Goal: Navigation & Orientation: Locate item on page

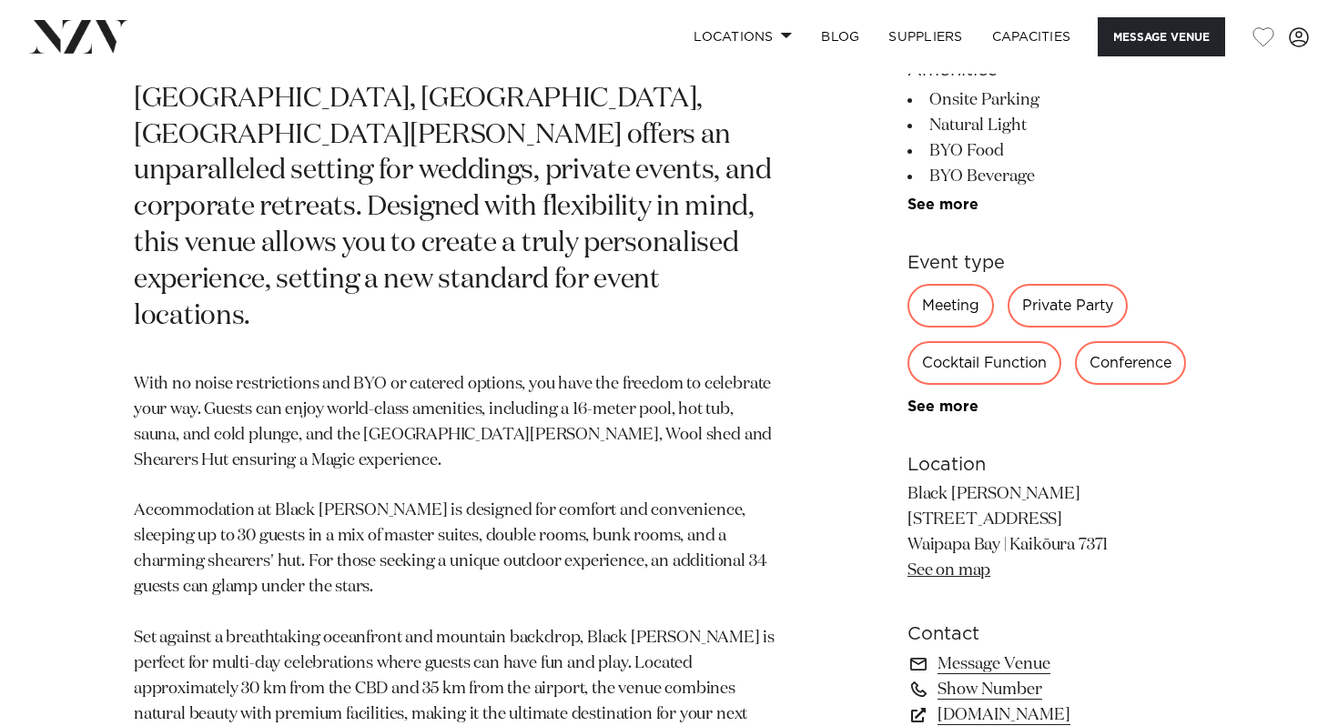
scroll to position [976, 0]
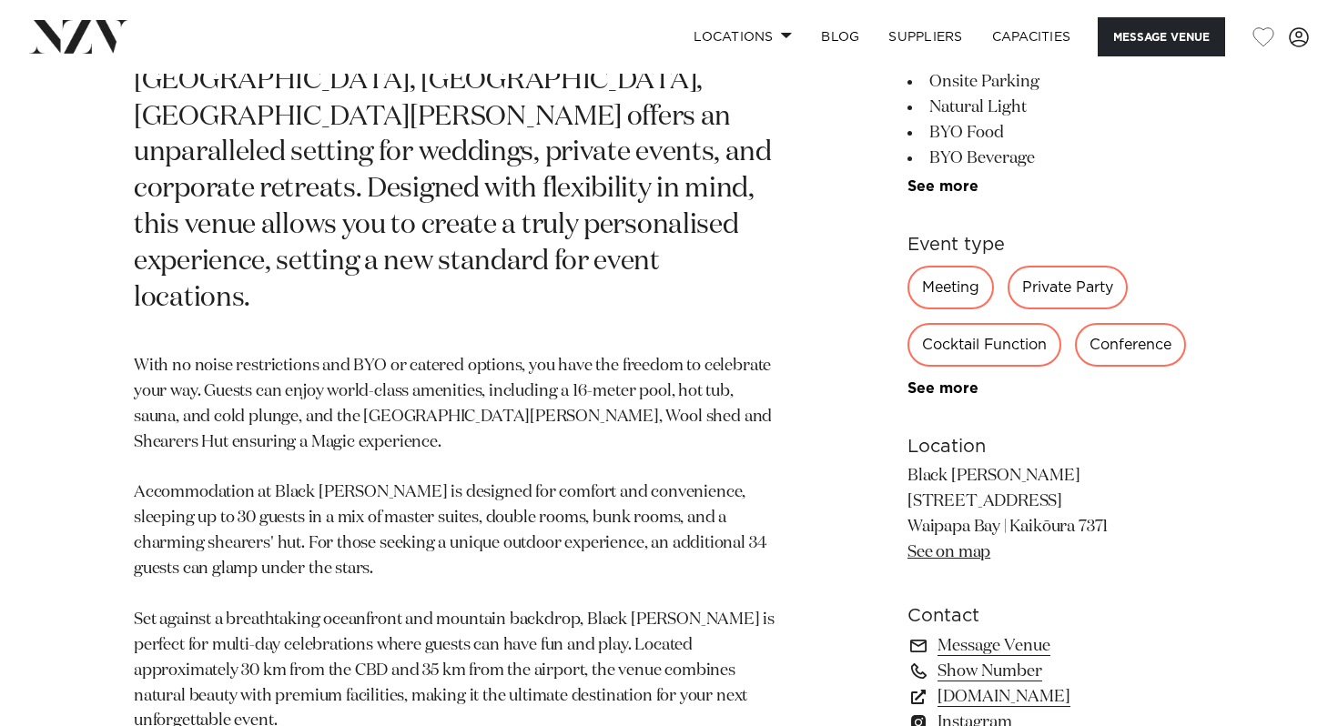
click at [951, 543] on link "See on map" at bounding box center [948, 551] width 83 height 16
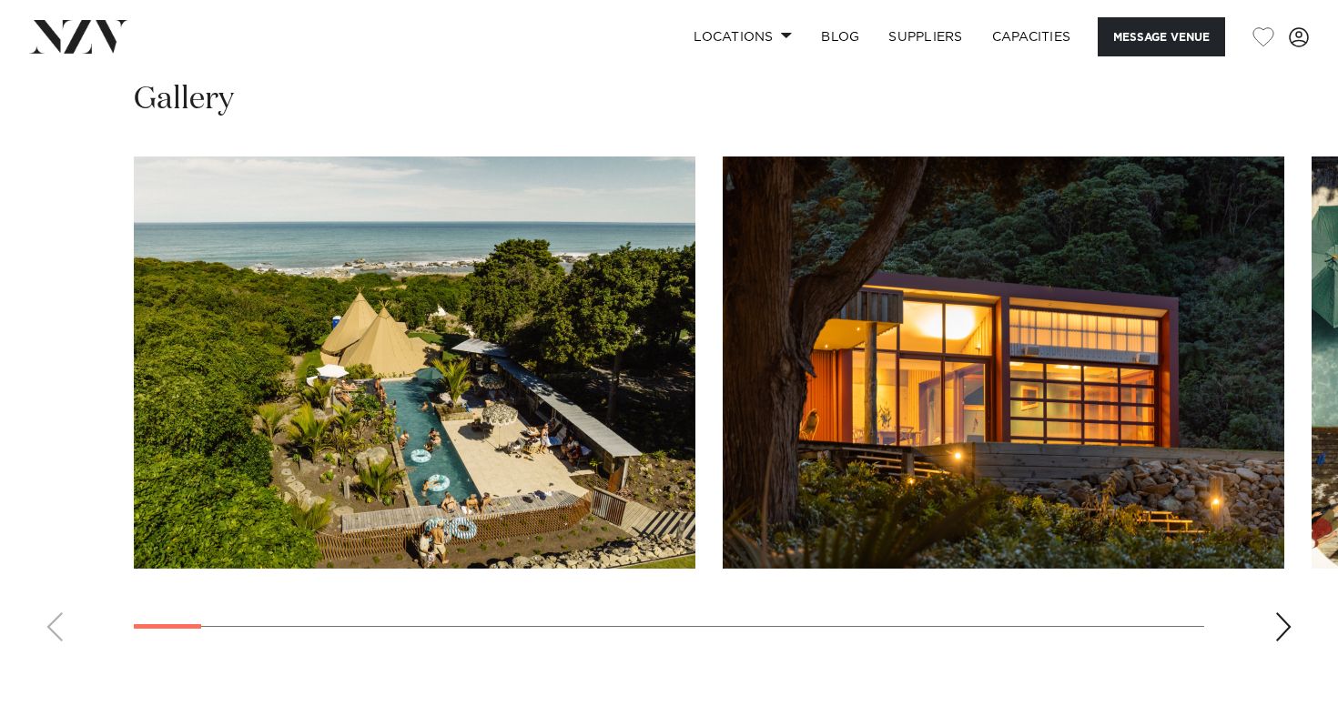
scroll to position [1654, 0]
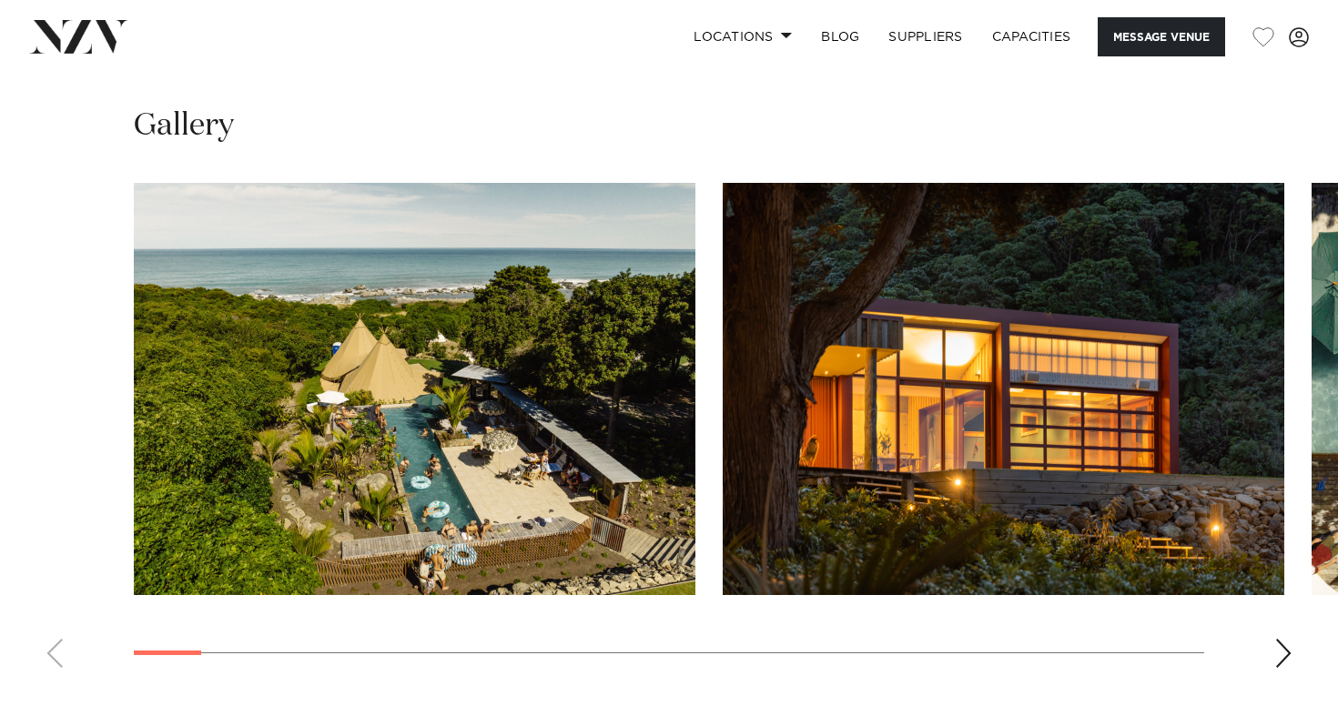
click at [500, 334] on img "1 / 29" at bounding box center [415, 389] width 562 height 412
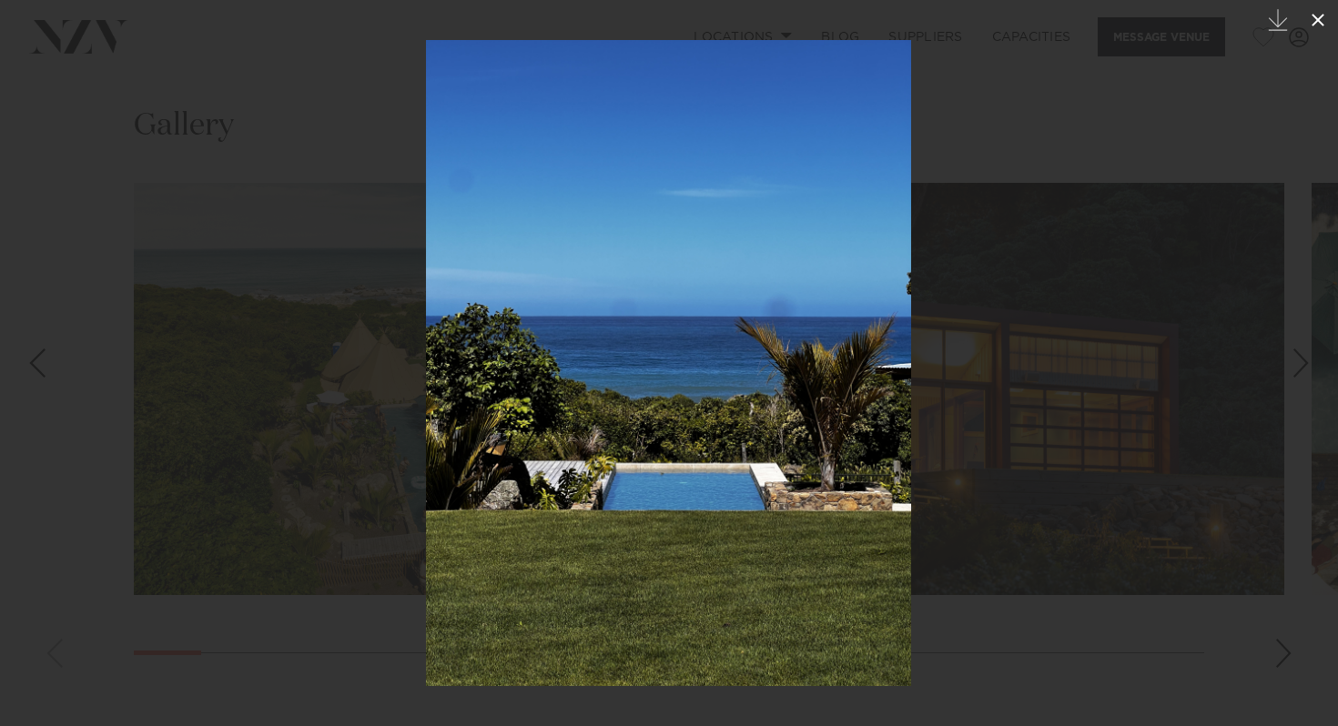
click at [1322, 15] on icon at bounding box center [1317, 20] width 13 height 13
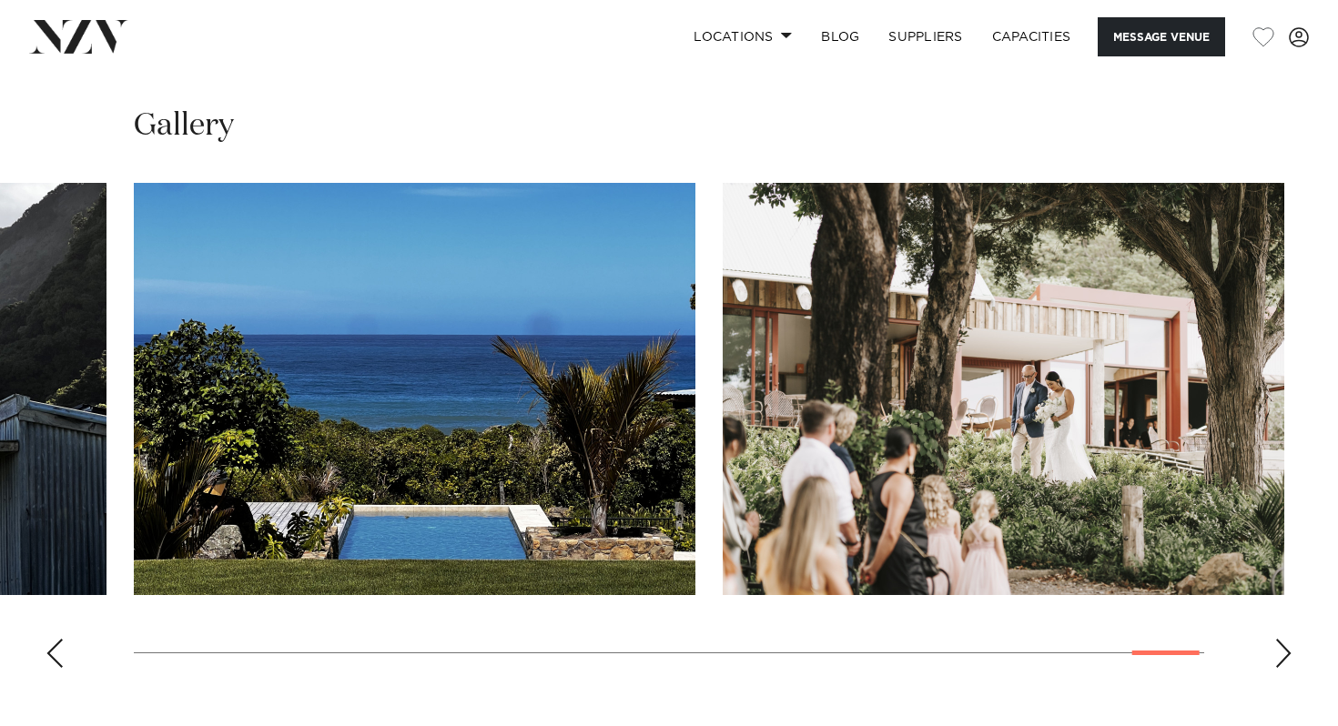
click at [1277, 639] on div "Next slide" at bounding box center [1283, 653] width 18 height 29
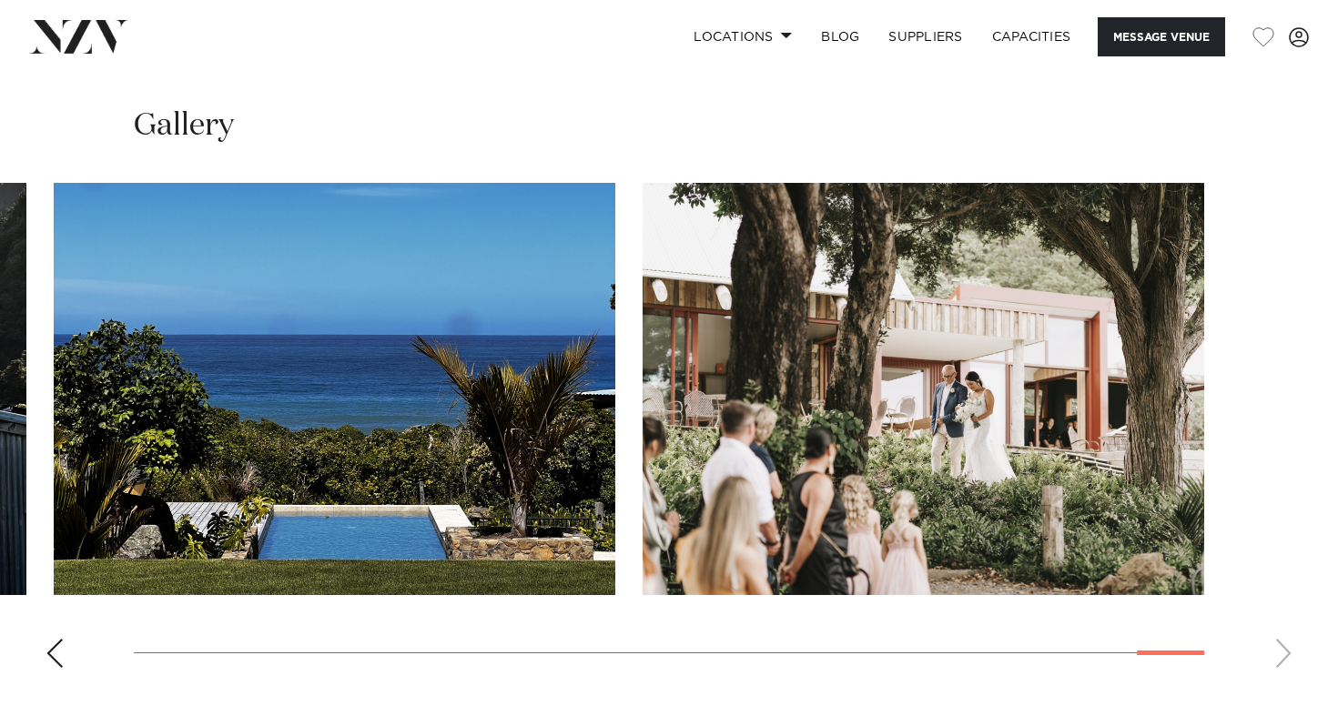
click at [1277, 540] on swiper-container at bounding box center [669, 433] width 1338 height 500
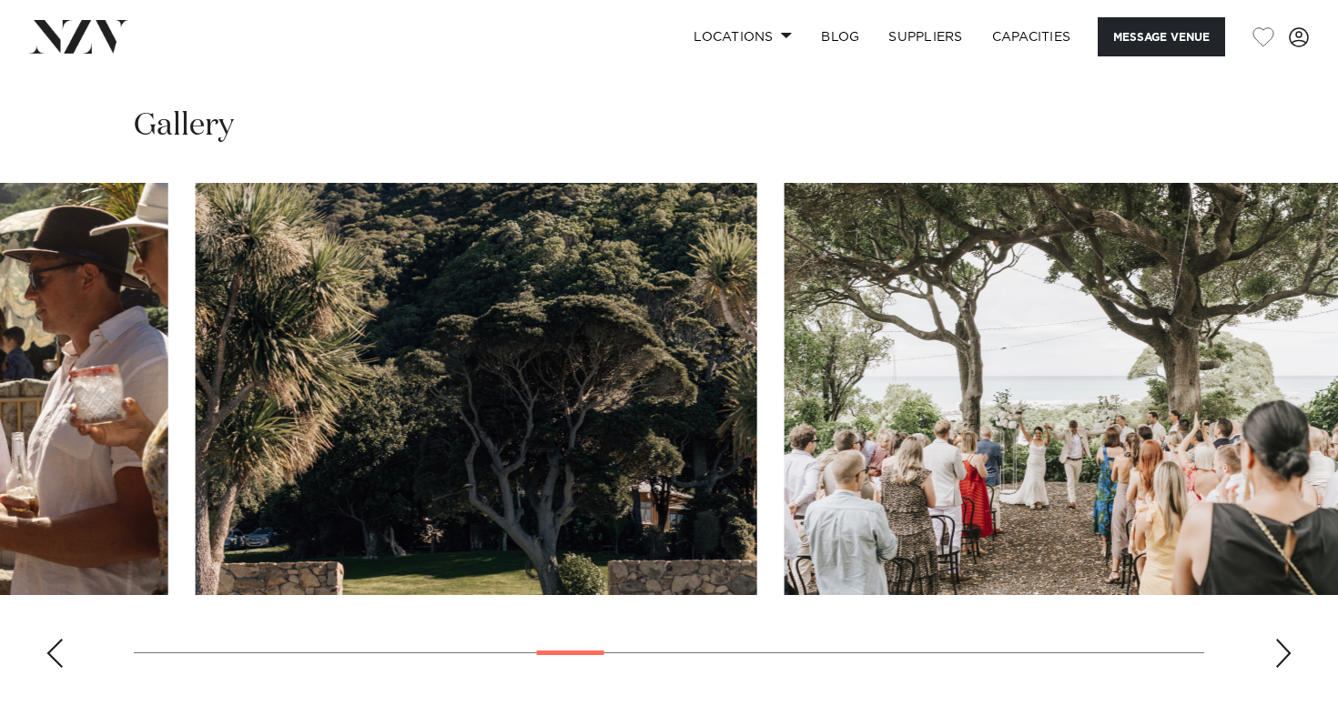
click at [557, 513] on swiper-container at bounding box center [669, 433] width 1338 height 500
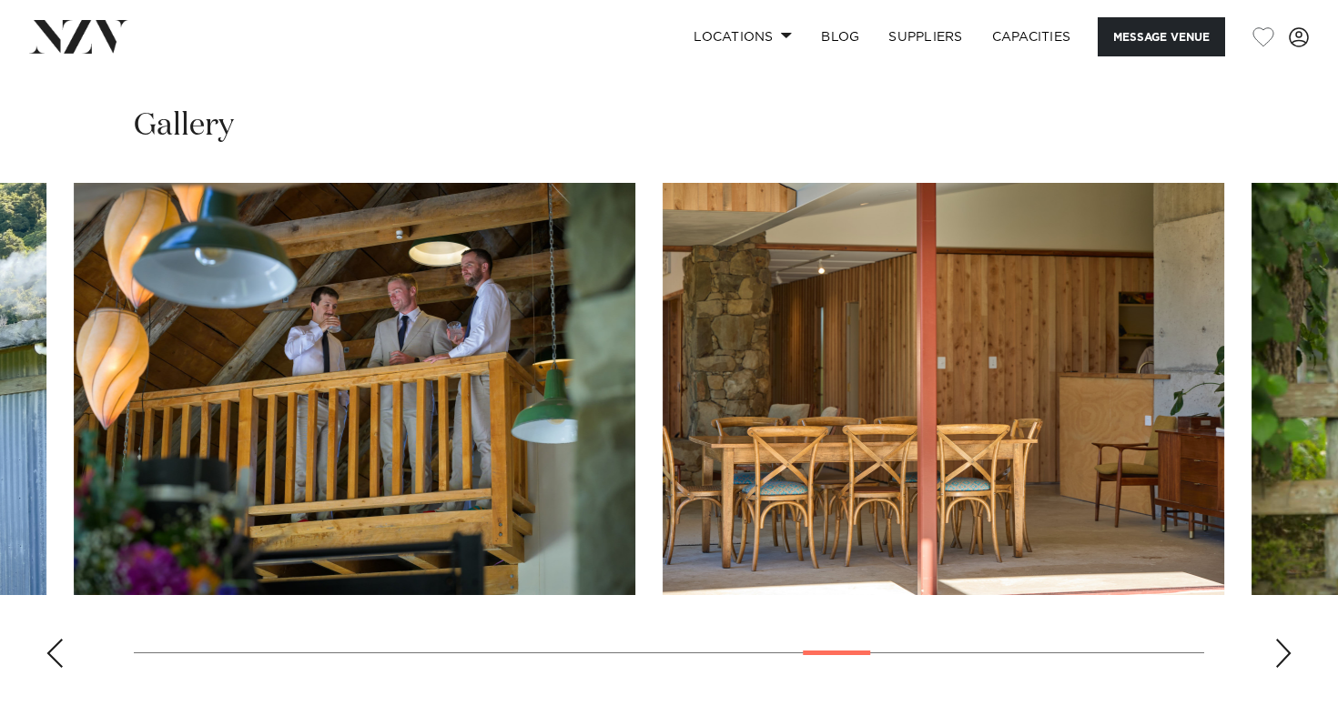
click at [824, 651] on div at bounding box center [836, 653] width 67 height 5
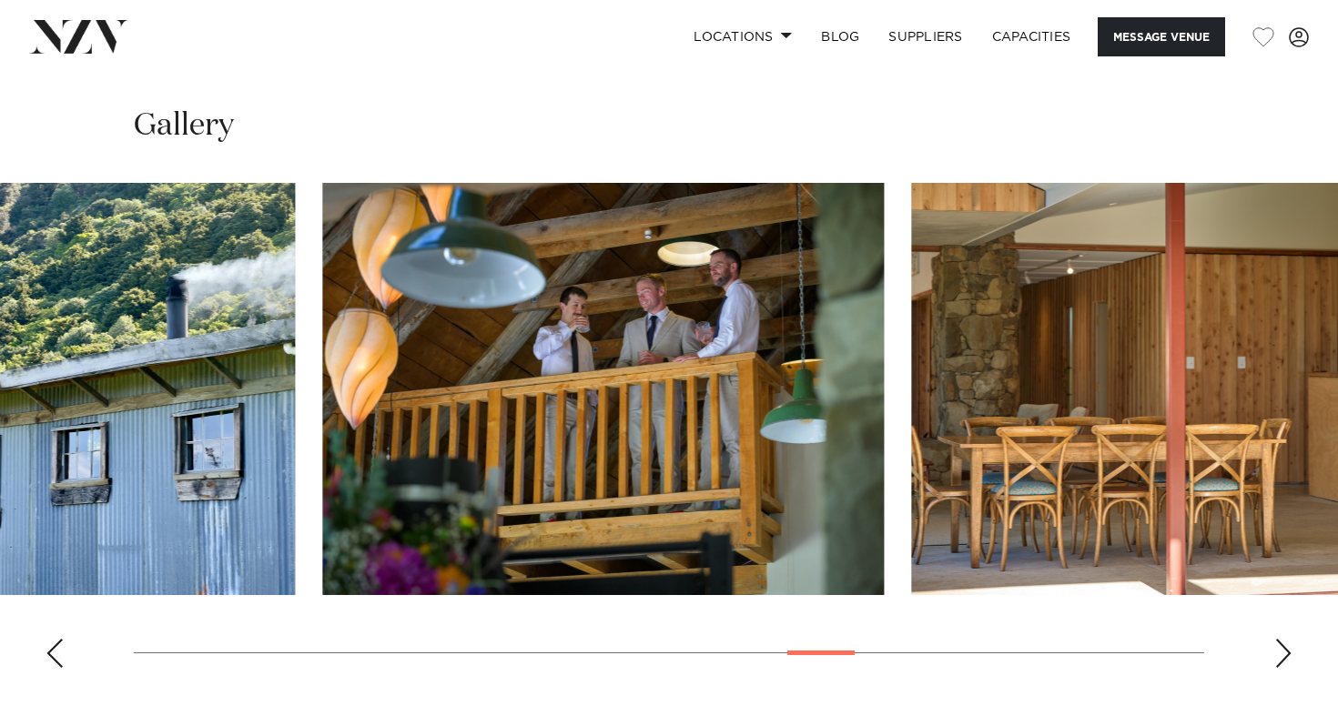
click at [1031, 537] on swiper-container at bounding box center [669, 433] width 1338 height 500
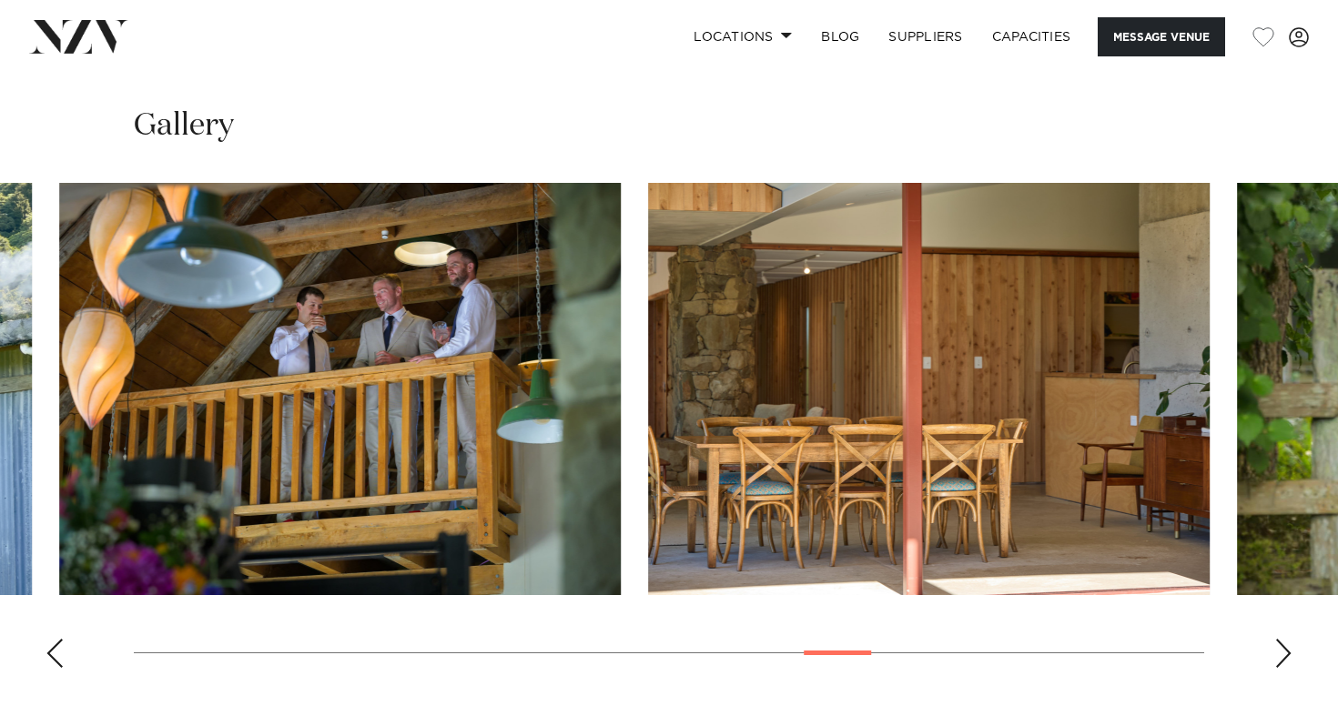
click at [673, 518] on swiper-container at bounding box center [669, 433] width 1338 height 500
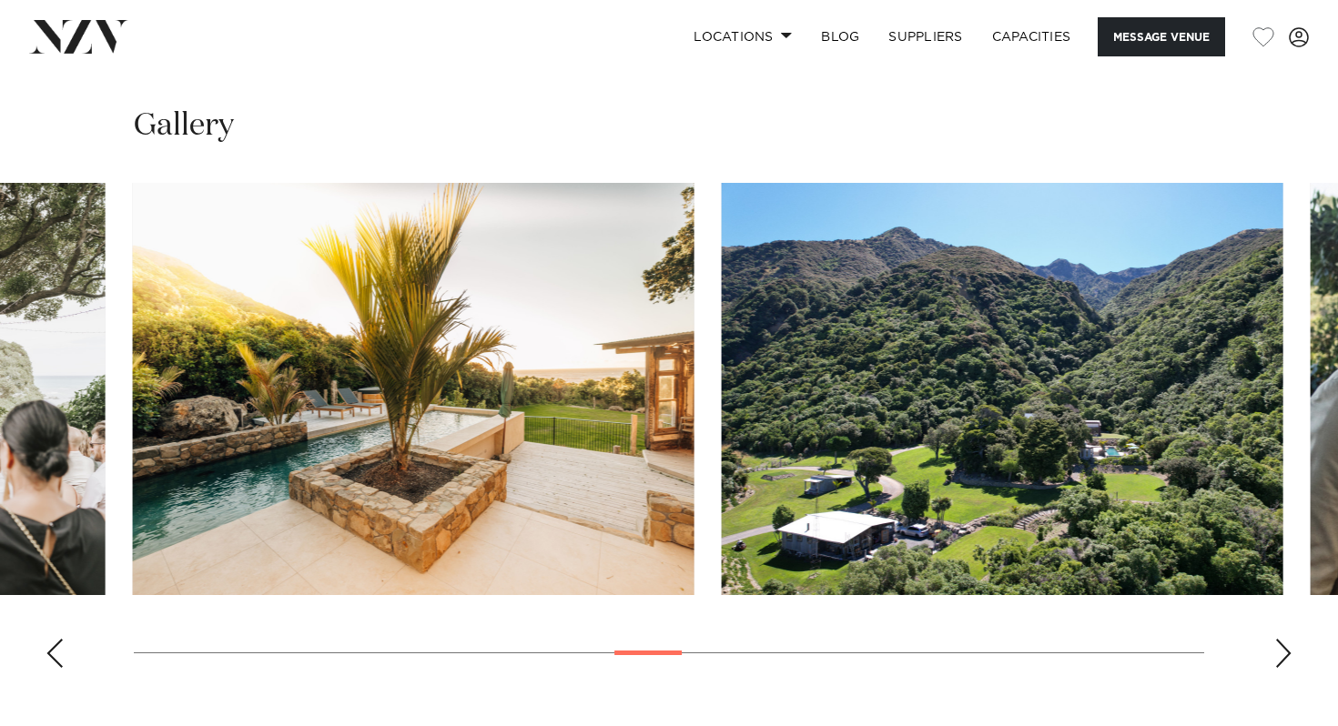
click at [642, 498] on swiper-container at bounding box center [669, 433] width 1338 height 500
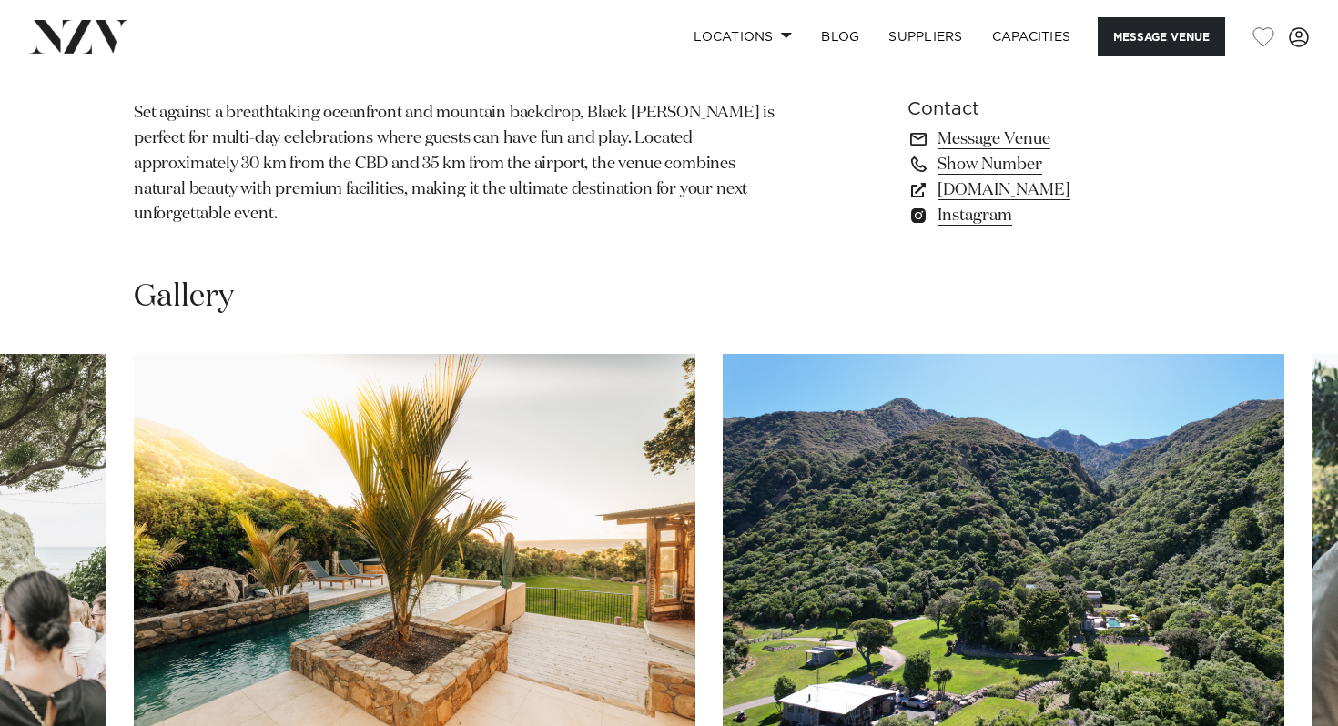
scroll to position [1562, 0]
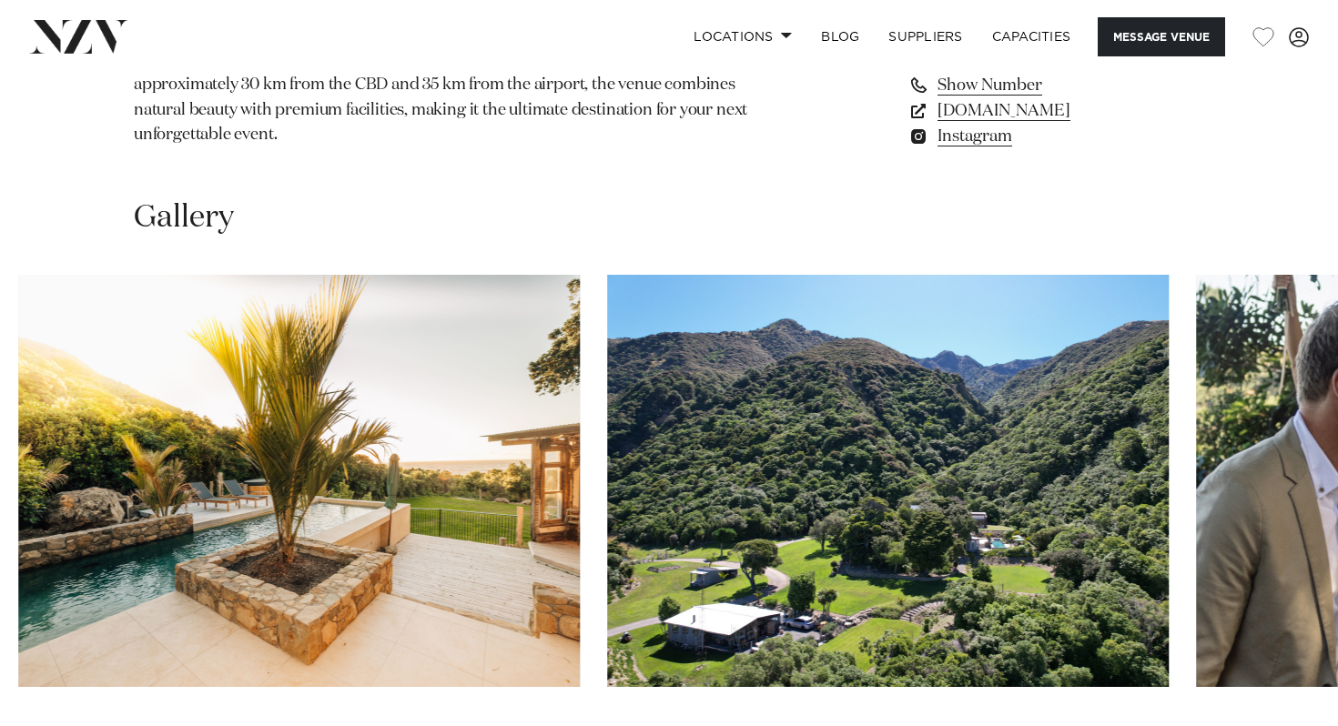
click at [705, 630] on swiper-container at bounding box center [669, 525] width 1338 height 500
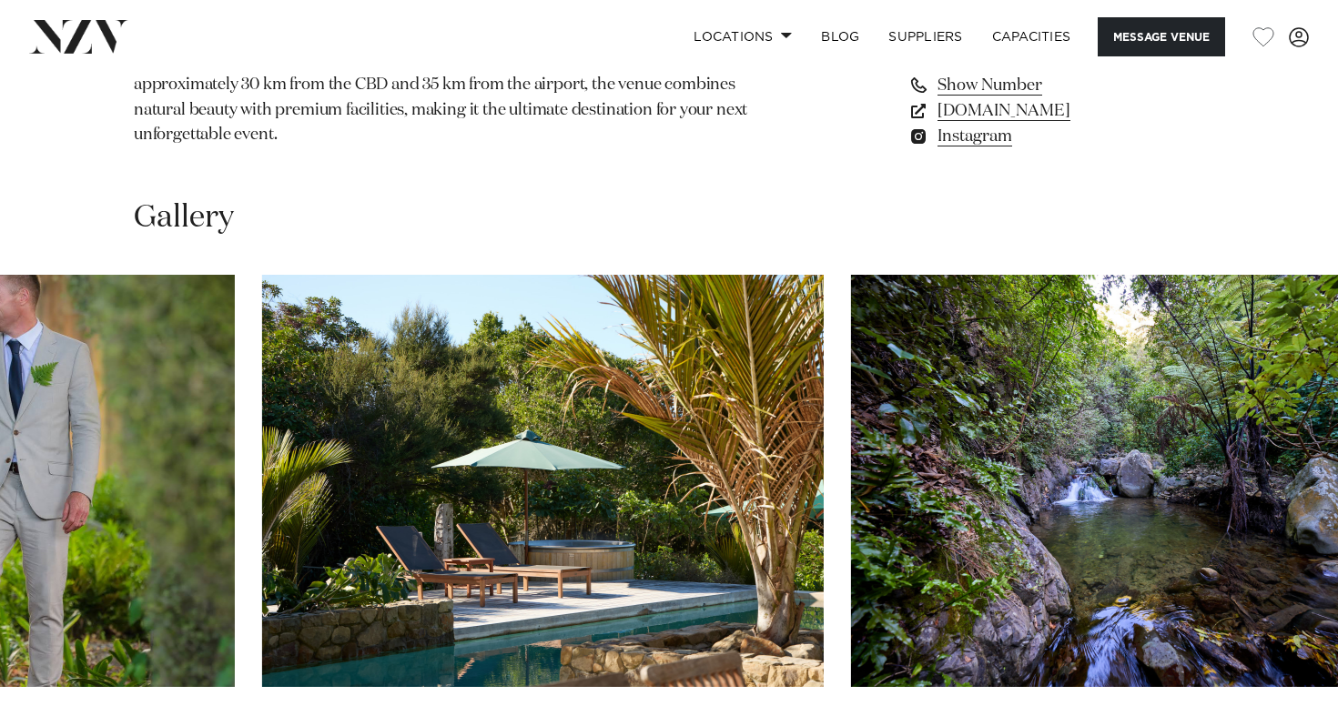
click at [956, 643] on swiper-container at bounding box center [669, 525] width 1338 height 500
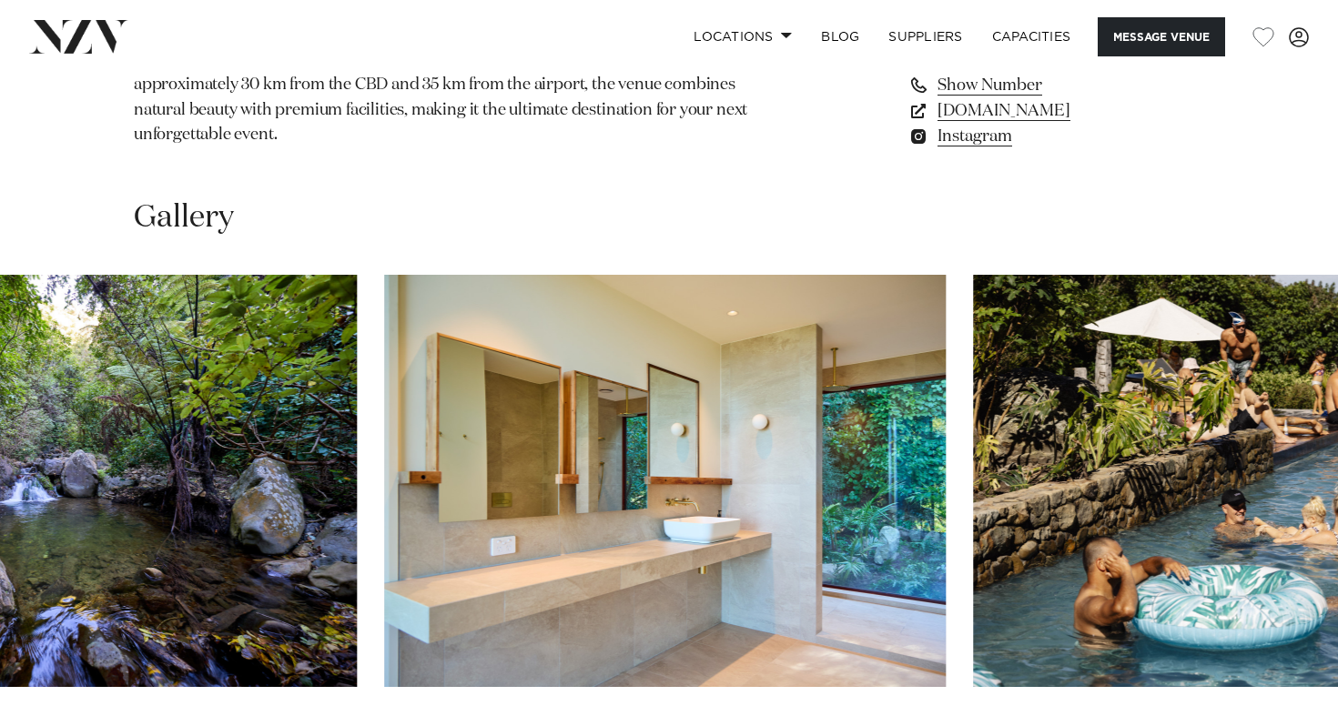
click at [997, 626] on swiper-container at bounding box center [669, 525] width 1338 height 500
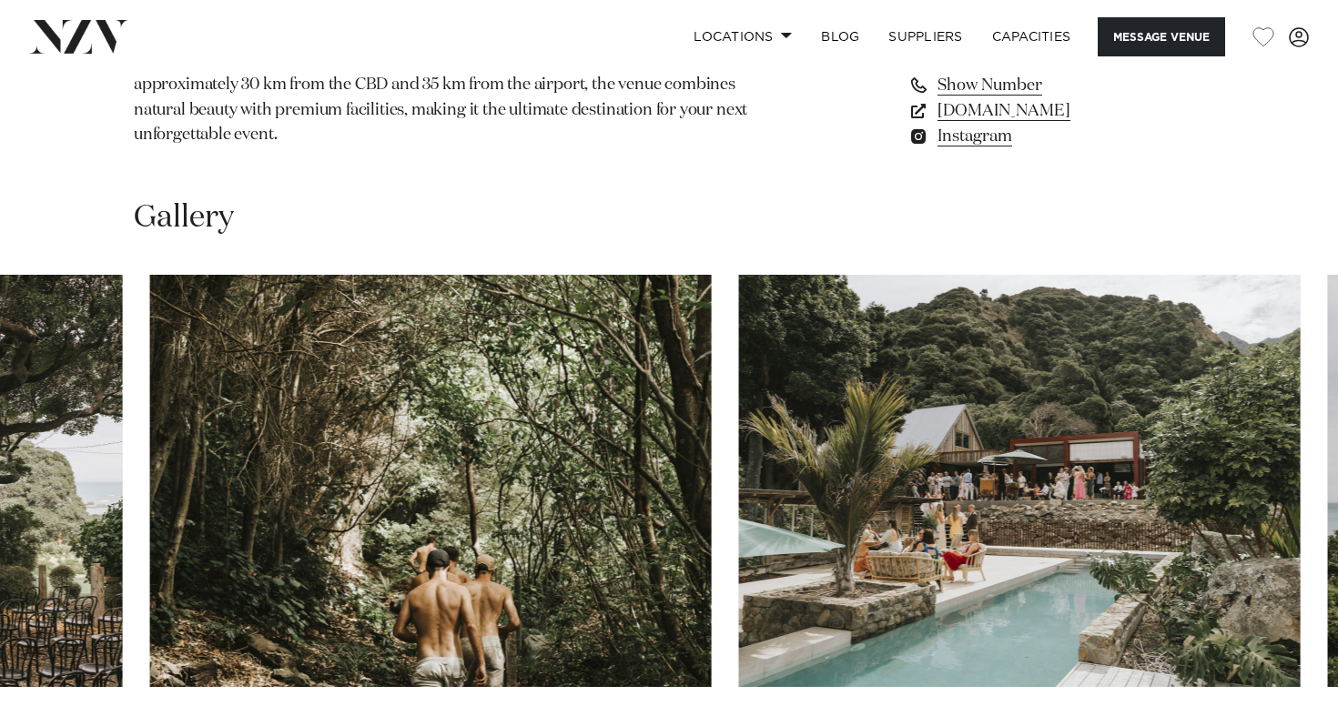
click at [341, 570] on swiper-container at bounding box center [669, 525] width 1338 height 500
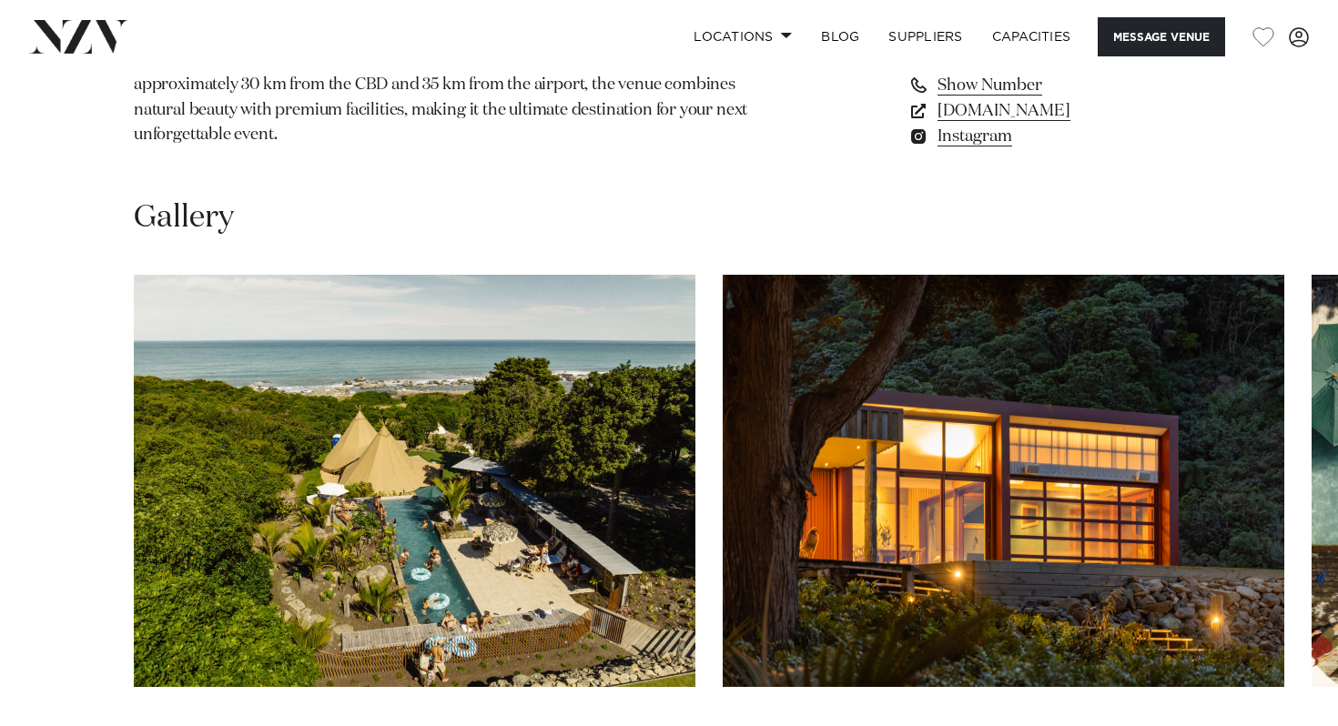
click at [161, 619] on swiper-container at bounding box center [669, 525] width 1338 height 500
